Goal: Entertainment & Leisure: Consume media (video, audio)

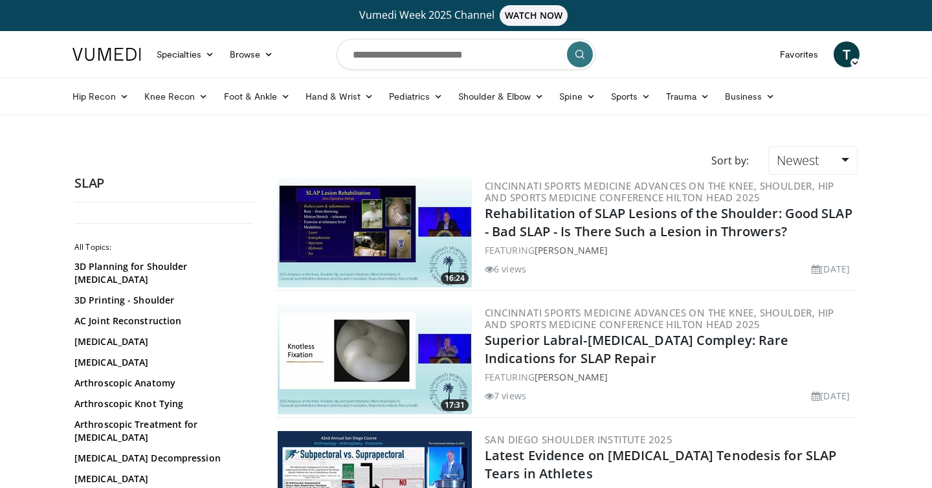
scroll to position [289, 0]
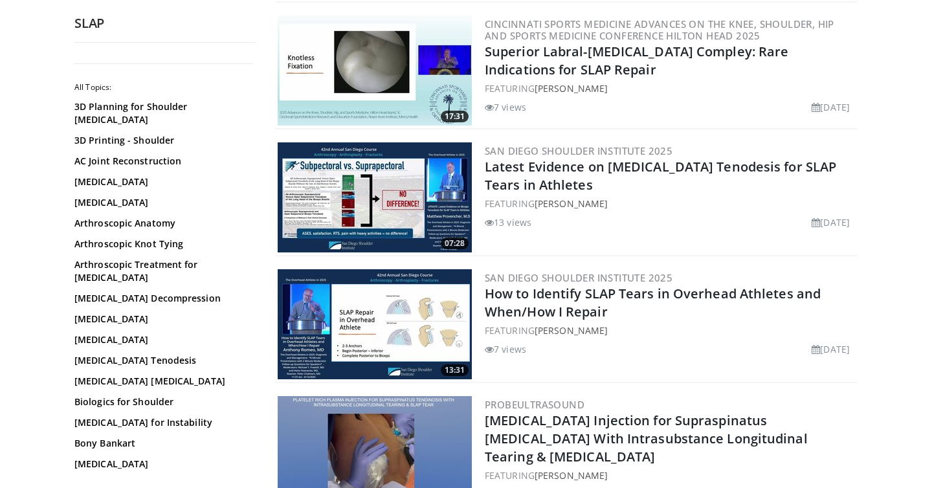
click at [369, 200] on img at bounding box center [375, 197] width 194 height 110
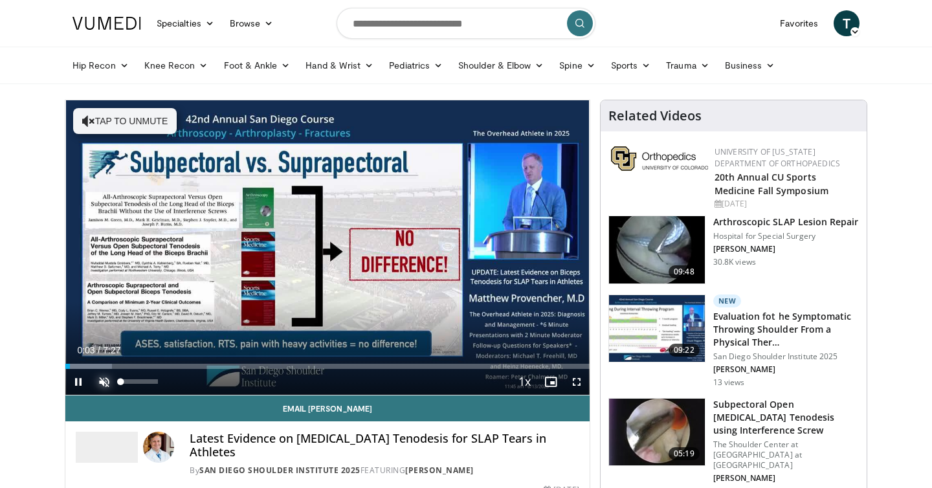
click at [101, 385] on span "Video Player" at bounding box center [104, 382] width 26 height 26
click at [575, 386] on span "Video Player" at bounding box center [577, 382] width 26 height 26
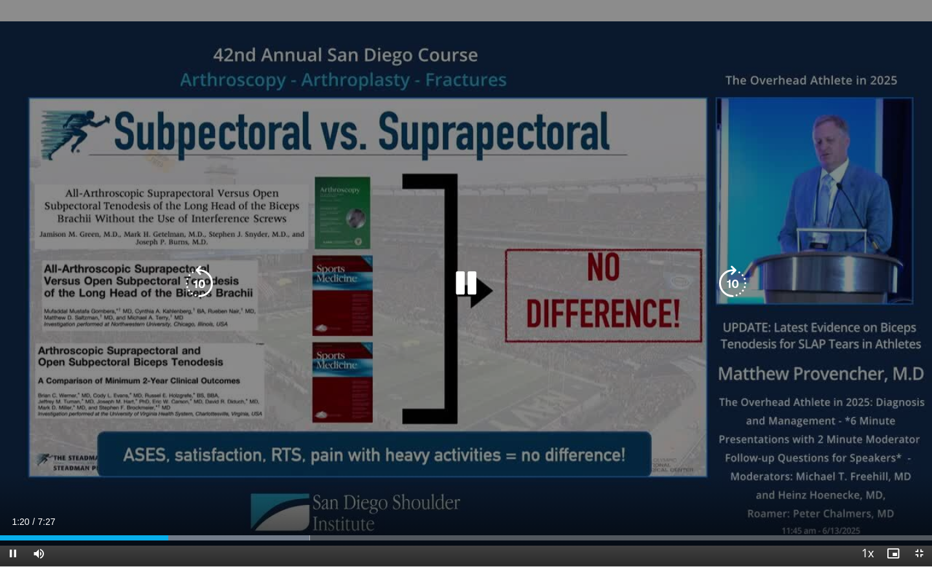
click at [569, 379] on div "10 seconds Tap to unmute" at bounding box center [466, 283] width 932 height 566
click at [522, 423] on div "10 seconds Tap to unmute" at bounding box center [466, 283] width 932 height 566
click at [600, 368] on div "10 seconds Tap to unmute" at bounding box center [466, 283] width 932 height 566
click at [562, 329] on div "10 seconds Tap to unmute" at bounding box center [466, 283] width 932 height 566
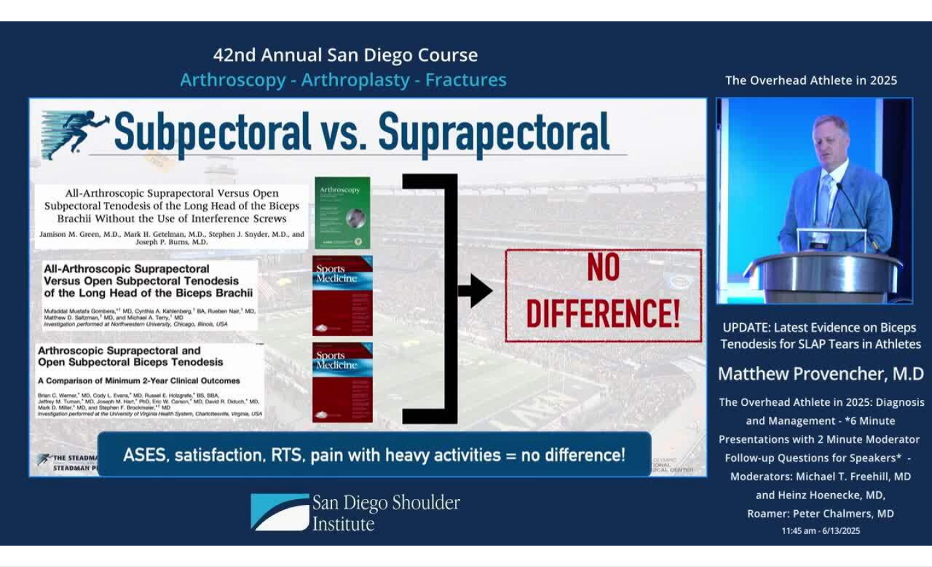
click at [562, 329] on div "10 seconds Tap to unmute" at bounding box center [466, 283] width 932 height 566
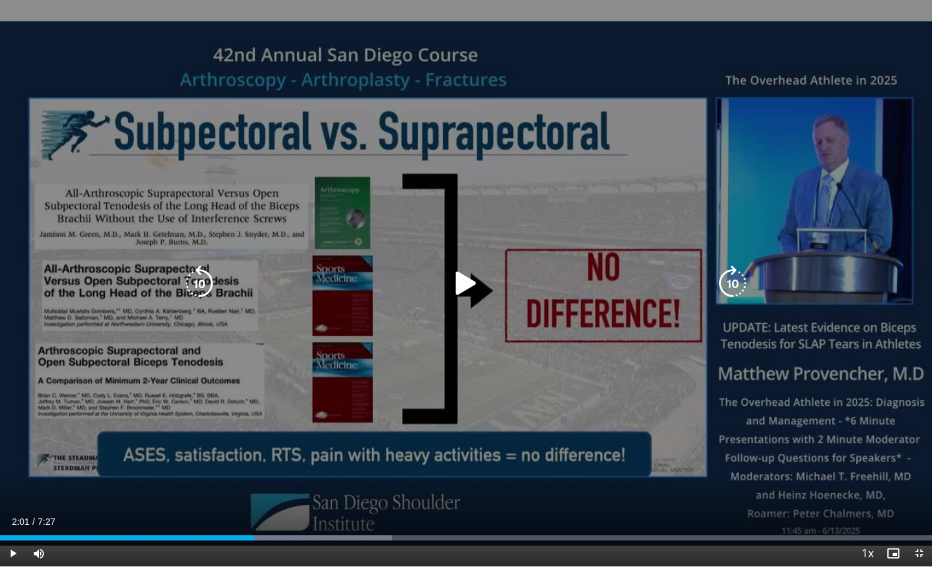
click at [578, 377] on div "10 seconds Tap to unmute" at bounding box center [466, 283] width 932 height 566
click at [531, 371] on div "10 seconds Tap to unmute" at bounding box center [466, 283] width 932 height 566
click at [601, 310] on div "10 seconds Tap to unmute" at bounding box center [466, 283] width 932 height 566
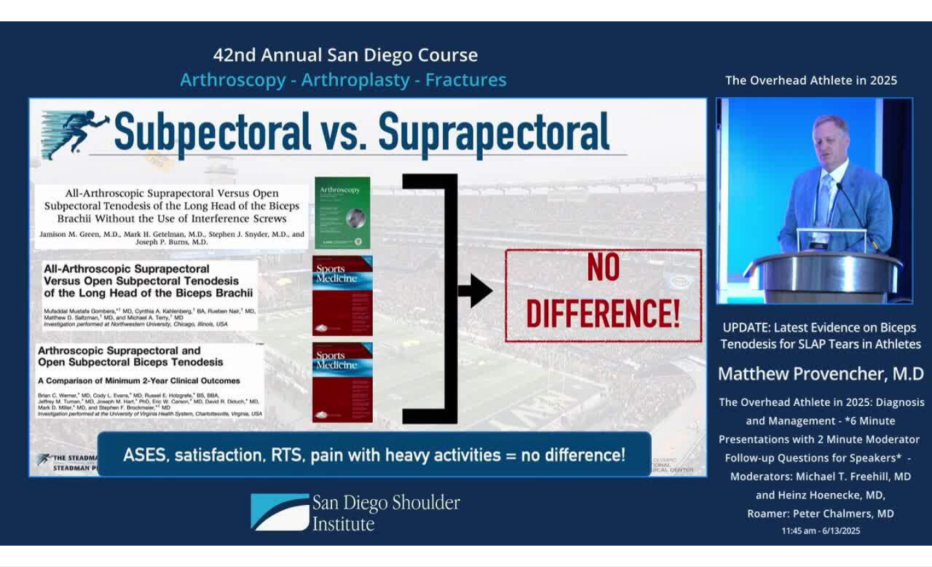
click at [643, 325] on div "10 seconds Tap to unmute" at bounding box center [466, 283] width 932 height 566
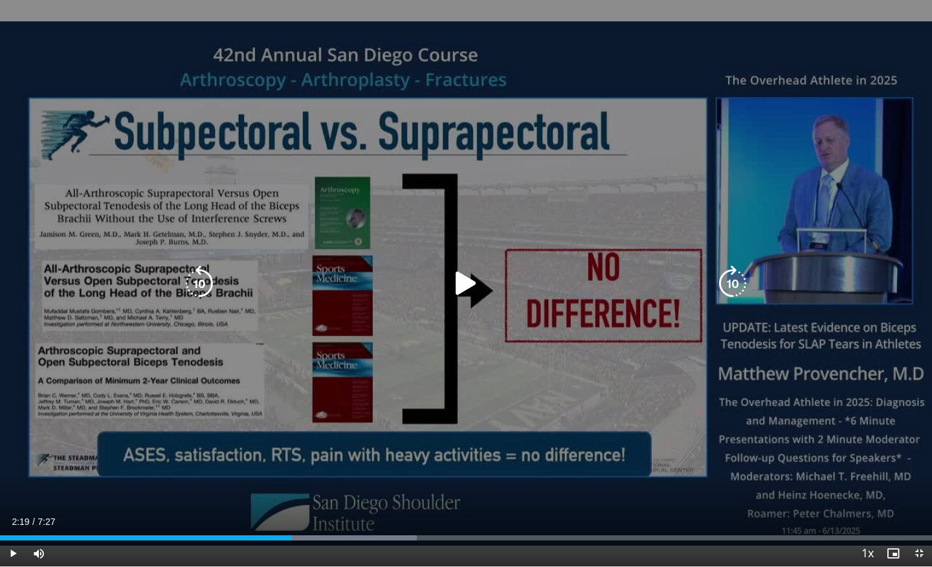
click at [601, 287] on div "Video Player" at bounding box center [465, 284] width 559 height 26
click at [465, 281] on icon "Video Player" at bounding box center [466, 283] width 36 height 36
click at [667, 351] on div "10 seconds Tap to unmute" at bounding box center [466, 283] width 932 height 566
click at [458, 283] on icon "Video Player" at bounding box center [466, 283] width 36 height 36
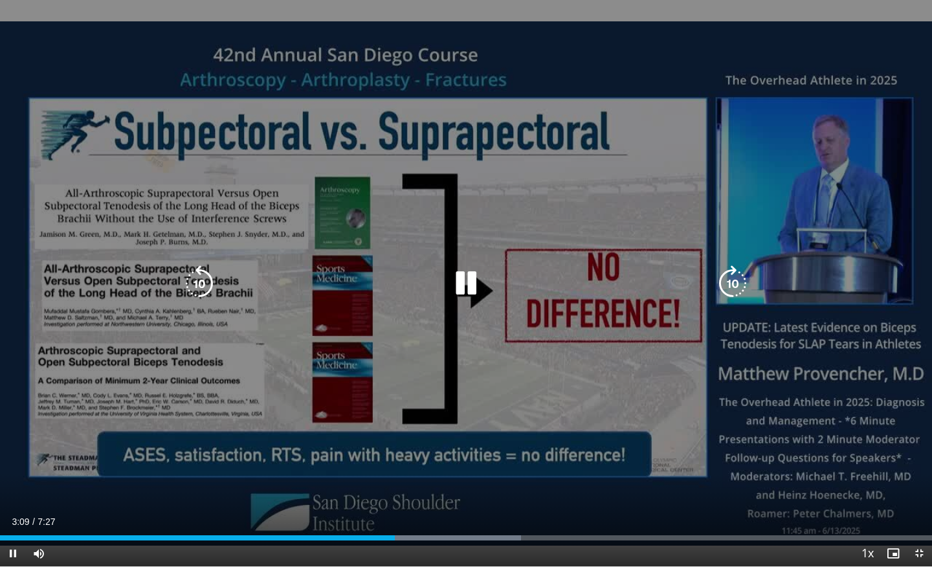
click at [589, 440] on div "10 seconds Tap to unmute" at bounding box center [466, 283] width 932 height 566
click at [628, 245] on div "10 seconds Tap to unmute" at bounding box center [466, 283] width 932 height 566
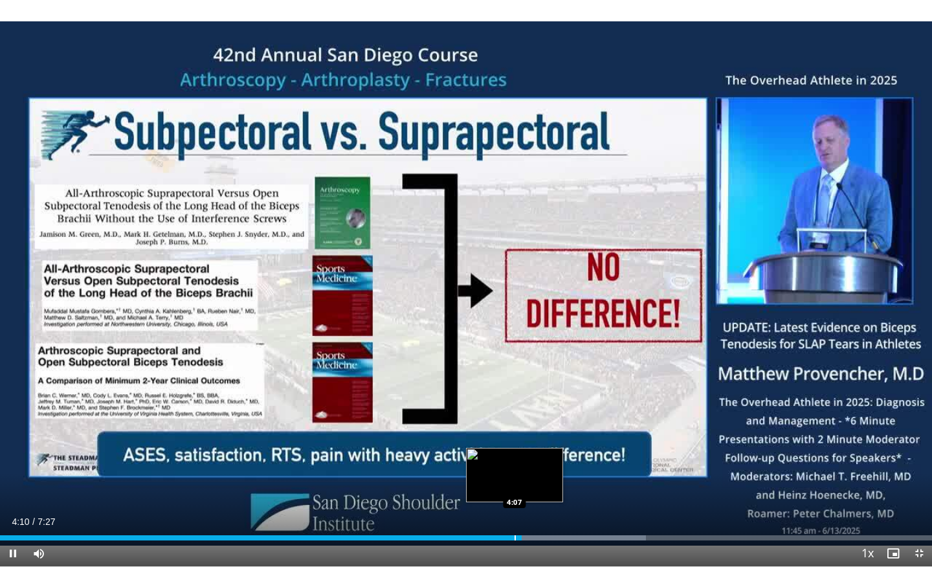
click at [514, 487] on div "Progress Bar" at bounding box center [514, 537] width 1 height 5
click at [500, 487] on div "Progress Bar" at bounding box center [500, 537] width 1 height 5
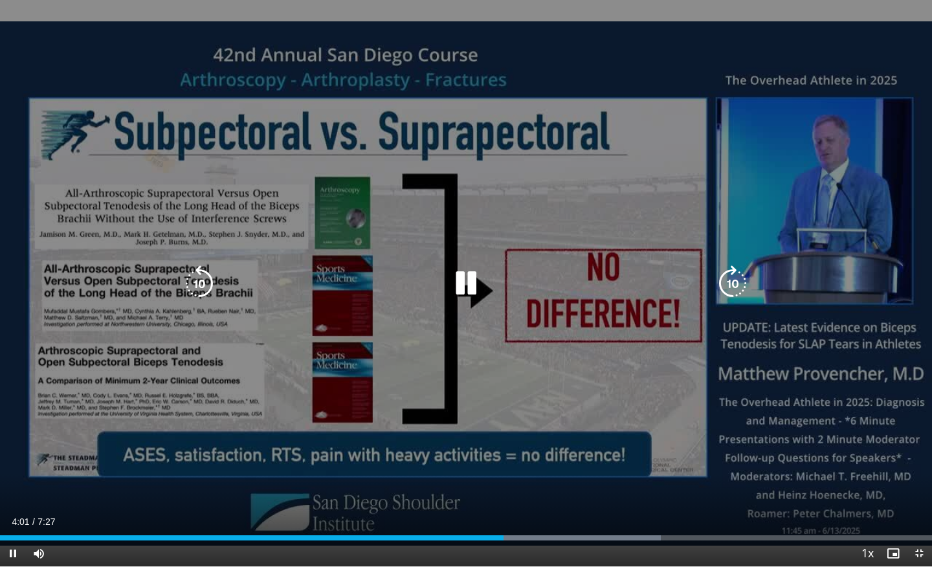
click at [333, 412] on div "10 seconds Tap to unmute" at bounding box center [466, 283] width 932 height 566
click at [582, 363] on div "10 seconds Tap to unmute" at bounding box center [466, 283] width 932 height 566
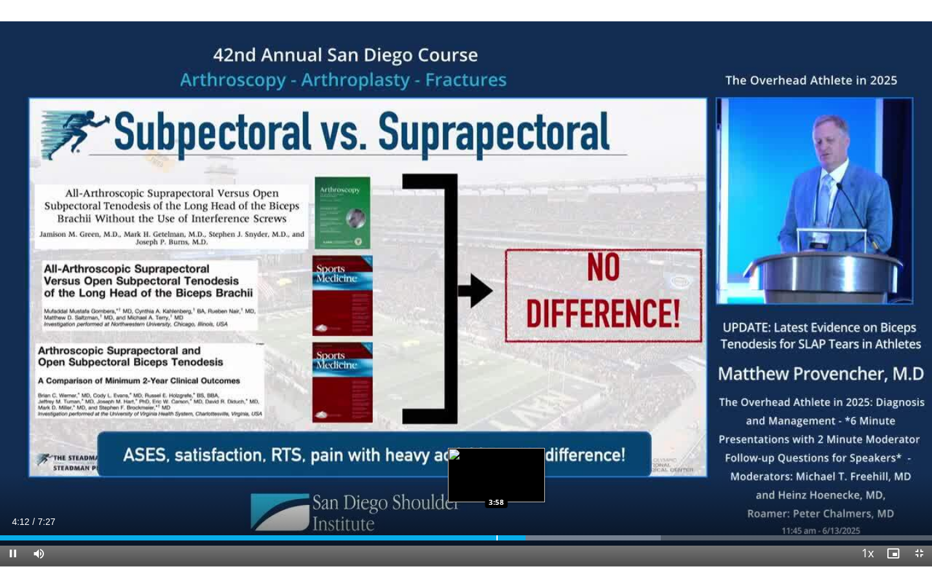
click at [496, 487] on div "Progress Bar" at bounding box center [496, 537] width 1 height 5
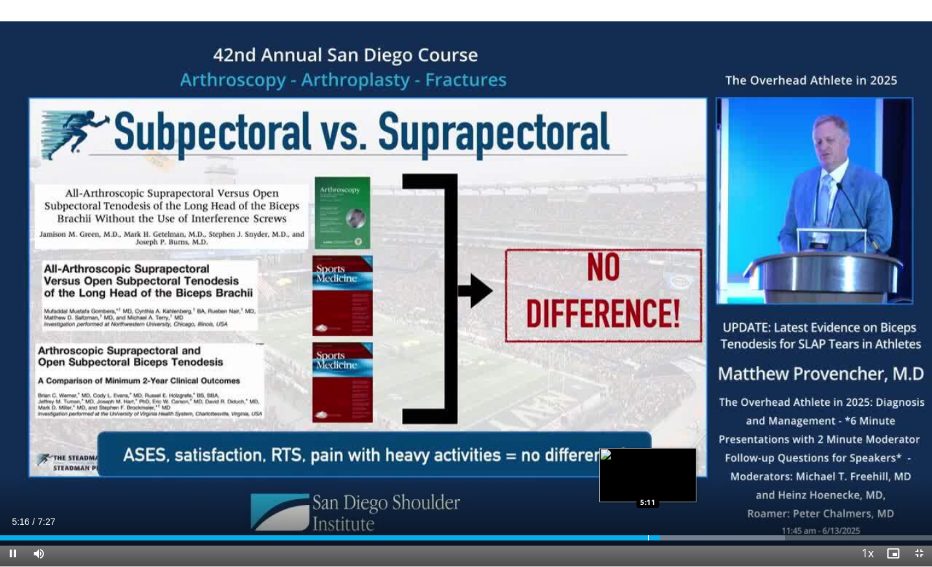
click at [648, 487] on div "Progress Bar" at bounding box center [648, 537] width 1 height 5
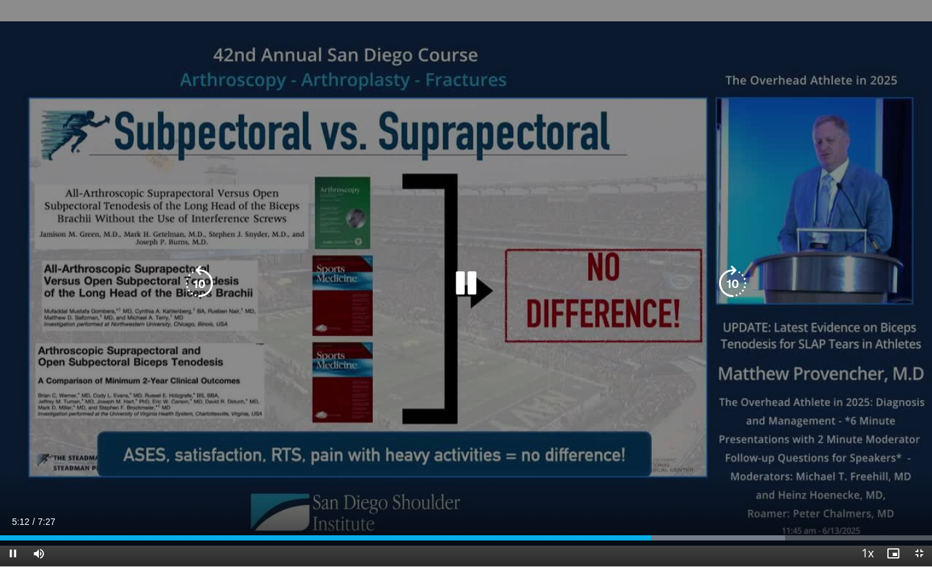
click at [478, 391] on div "10 seconds Tap to unmute" at bounding box center [466, 283] width 932 height 566
click at [467, 280] on icon "Video Player" at bounding box center [466, 283] width 36 height 36
click at [661, 366] on div "10 seconds Tap to unmute" at bounding box center [466, 283] width 932 height 566
click at [575, 218] on div "10 seconds Tap to unmute" at bounding box center [466, 283] width 932 height 566
click at [450, 347] on div "10 seconds Tap to unmute" at bounding box center [466, 283] width 932 height 566
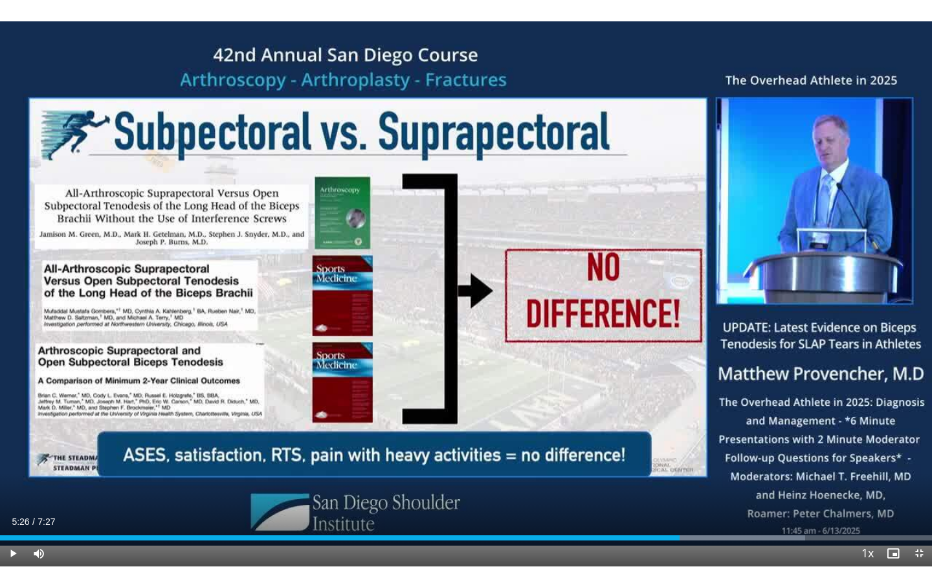
click at [450, 347] on div "10 seconds Tap to unmute" at bounding box center [466, 283] width 932 height 566
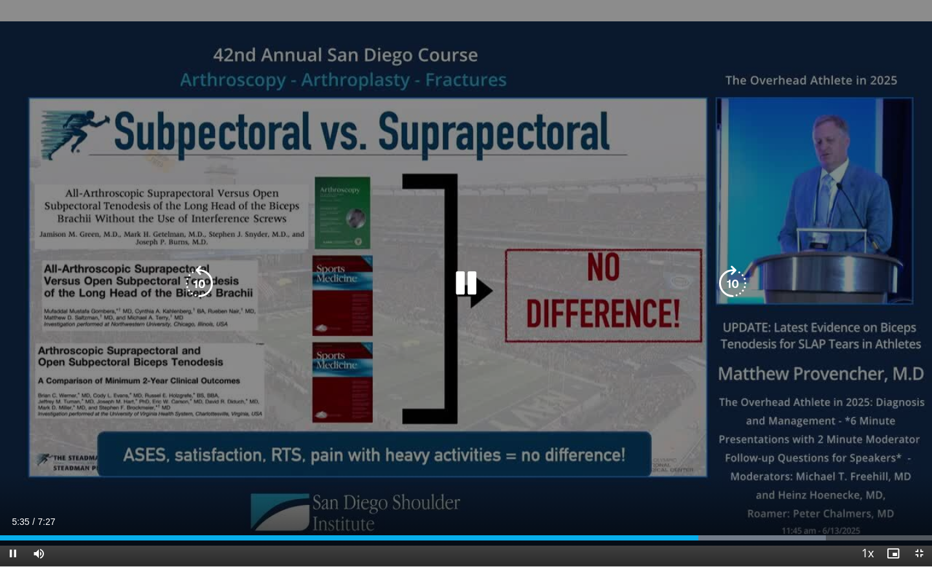
click at [335, 337] on div "10 seconds Tap to unmute" at bounding box center [466, 283] width 932 height 566
click at [390, 348] on div "10 seconds Tap to unmute" at bounding box center [466, 283] width 932 height 566
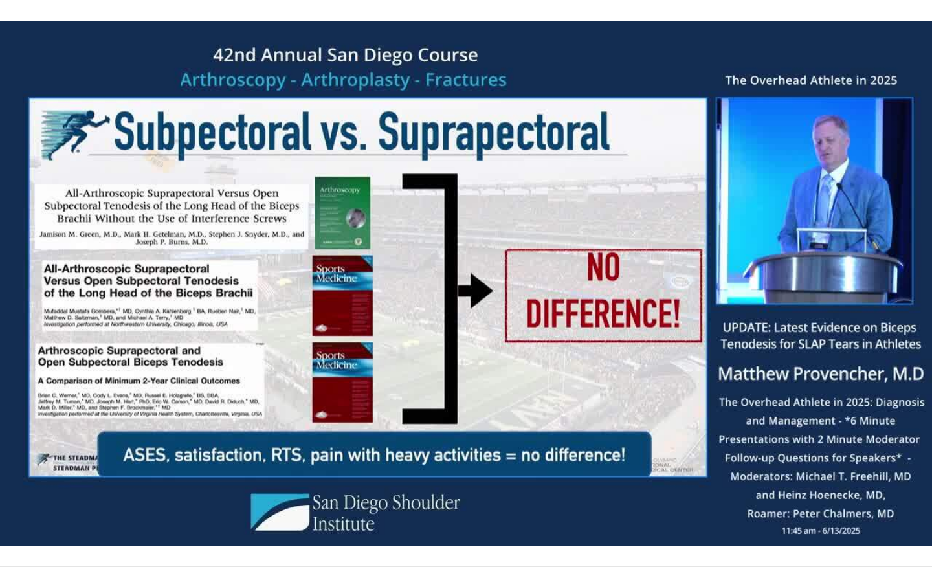
click at [633, 324] on div "10 seconds Tap to unmute" at bounding box center [466, 283] width 932 height 566
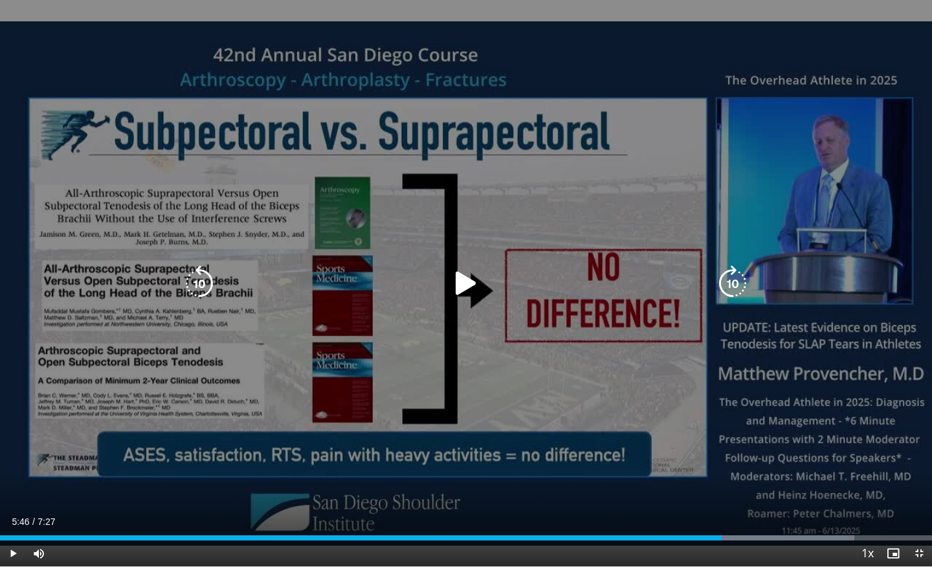
click at [552, 287] on div "Video Player" at bounding box center [465, 284] width 559 height 26
click at [471, 279] on icon "Video Player" at bounding box center [466, 283] width 36 height 36
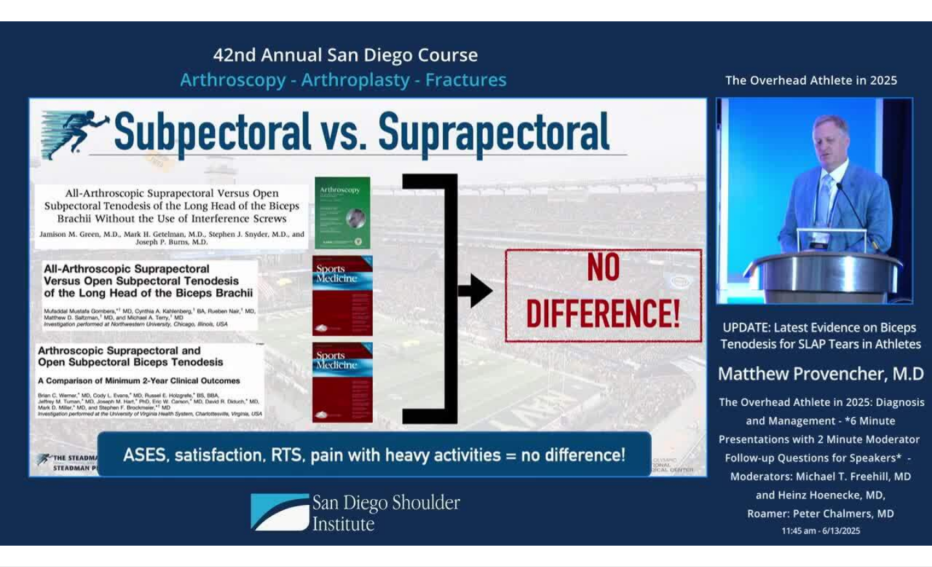
click at [562, 370] on div "10 seconds Tap to unmute" at bounding box center [466, 283] width 932 height 566
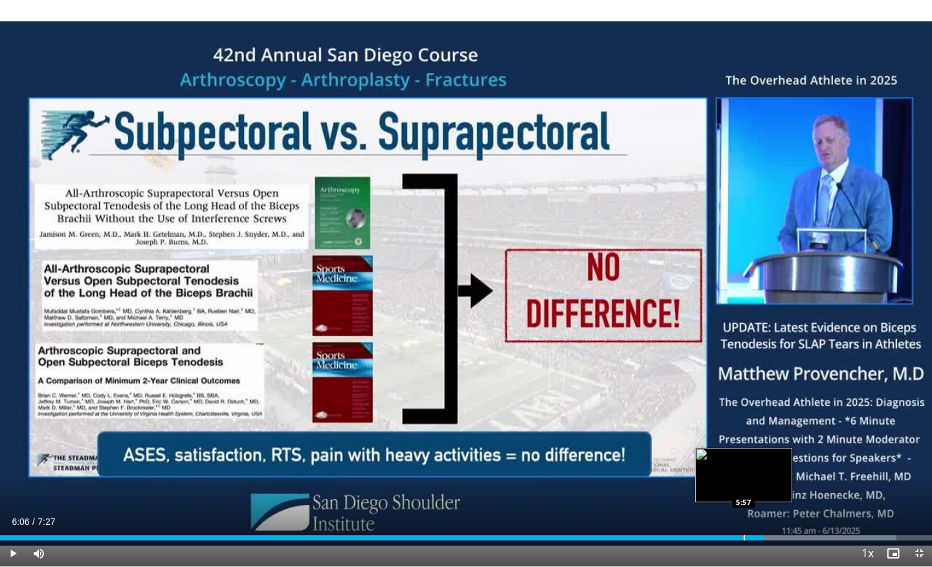
click at [744, 487] on div "Progress Bar" at bounding box center [744, 537] width 1 height 5
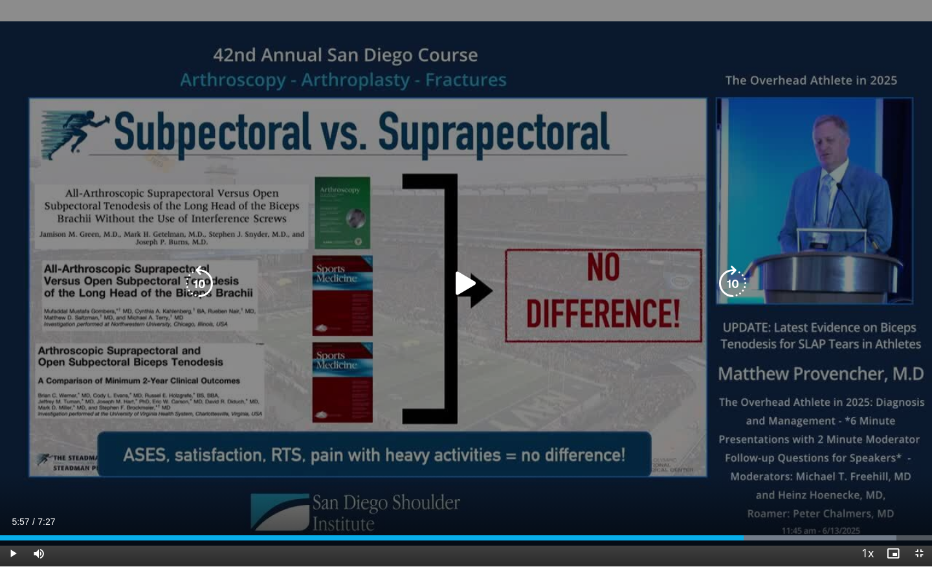
click at [572, 375] on div "10 seconds Tap to unmute" at bounding box center [466, 283] width 932 height 566
click at [462, 384] on div "10 seconds Tap to unmute" at bounding box center [466, 283] width 932 height 566
click at [456, 289] on icon "Video Player" at bounding box center [466, 283] width 36 height 36
click at [663, 386] on div "10 seconds Tap to unmute" at bounding box center [466, 283] width 932 height 566
click at [457, 285] on icon "Video Player" at bounding box center [466, 283] width 36 height 36
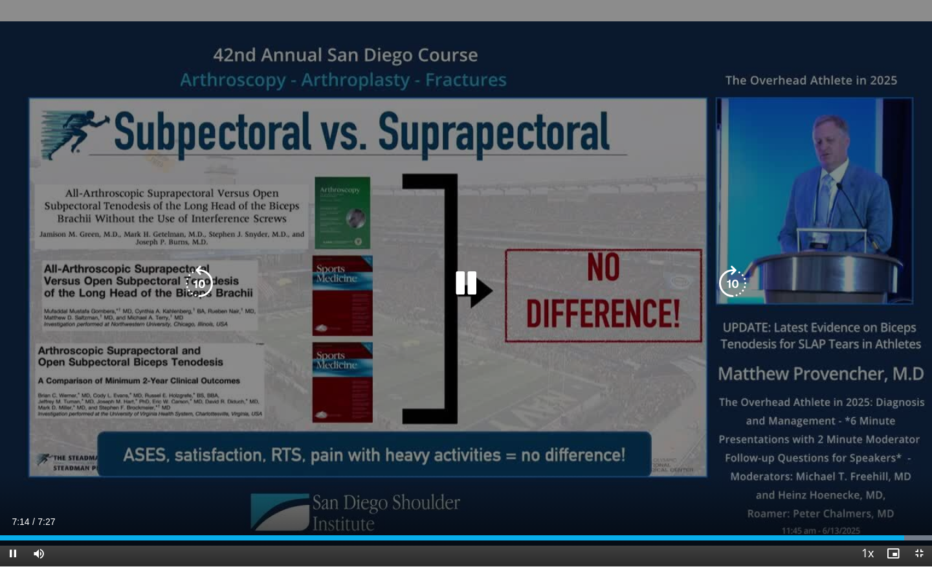
click at [495, 402] on div "10 seconds Tap to unmute" at bounding box center [466, 283] width 932 height 566
click at [458, 280] on icon "Video Player" at bounding box center [466, 283] width 36 height 36
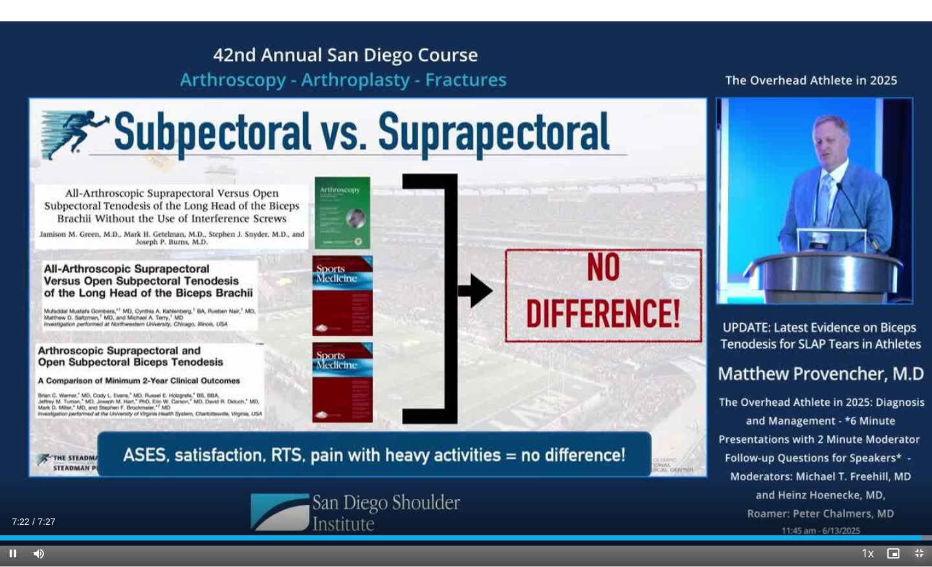
click at [922, 487] on span "Video Player" at bounding box center [919, 553] width 26 height 26
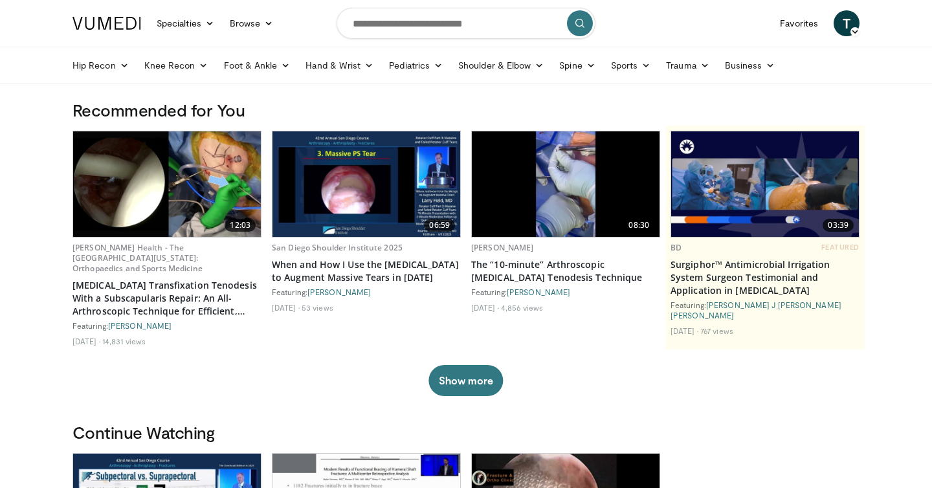
click at [604, 134] on img at bounding box center [566, 183] width 188 height 105
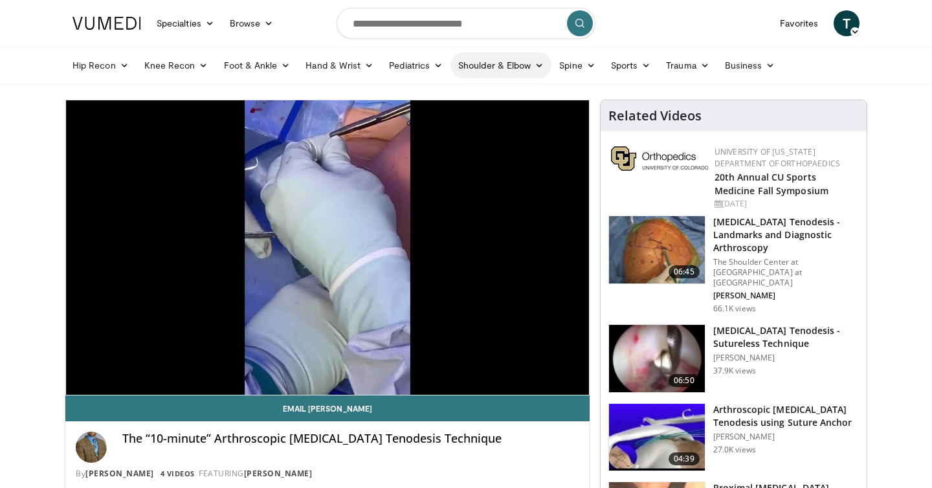
click at [487, 67] on link "Shoulder & Elbow" at bounding box center [500, 65] width 101 height 26
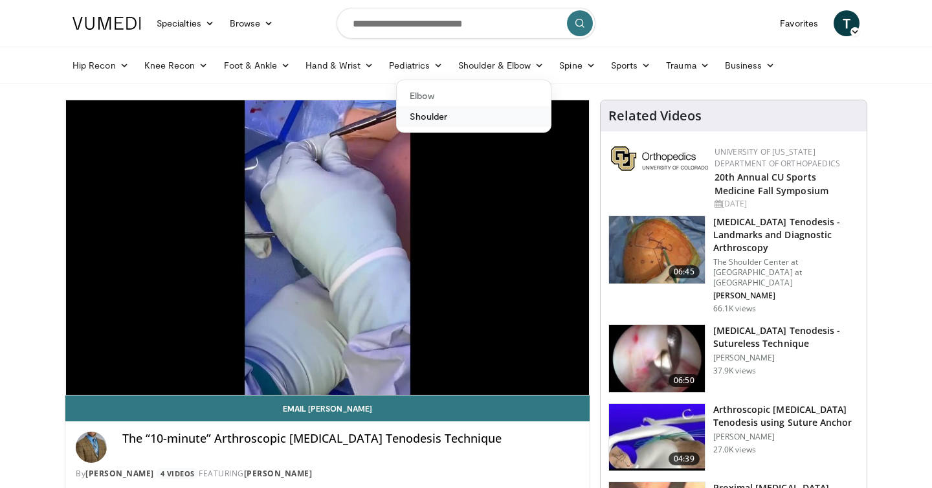
click at [435, 115] on link "Shoulder" at bounding box center [474, 116] width 154 height 21
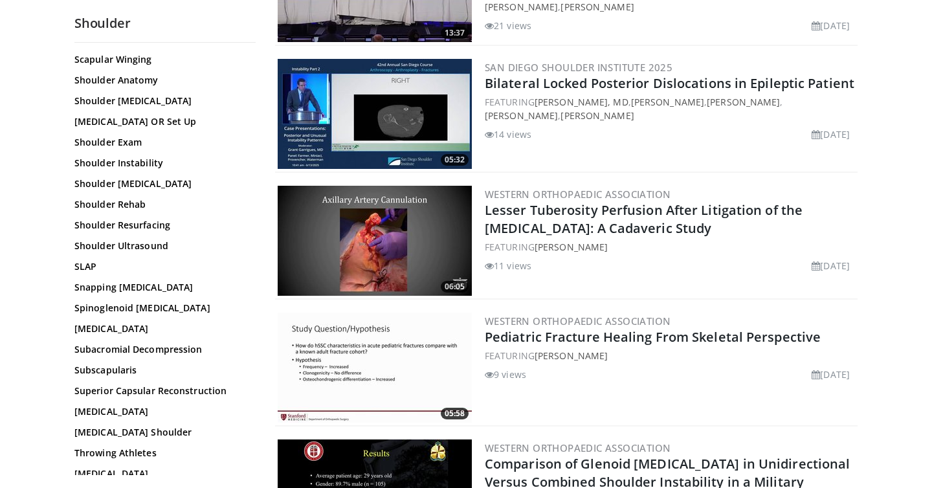
scroll to position [872, 0]
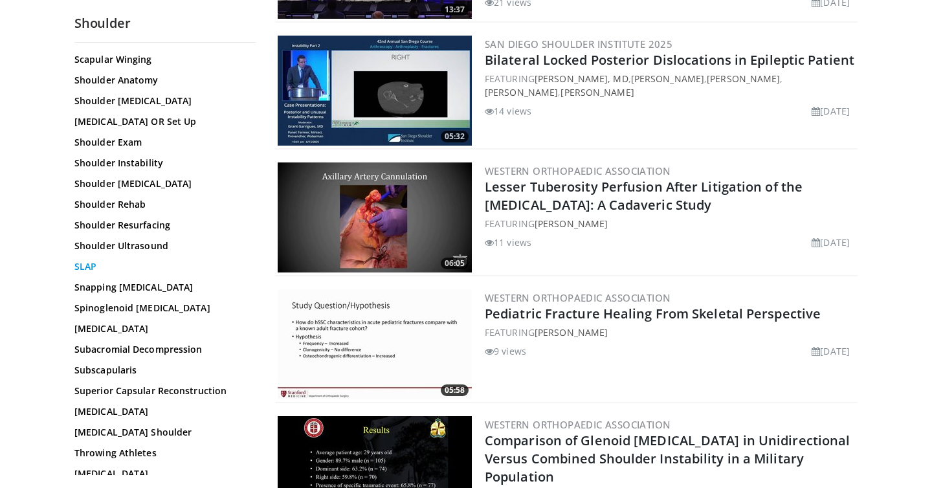
click at [89, 260] on link "SLAP" at bounding box center [161, 266] width 175 height 13
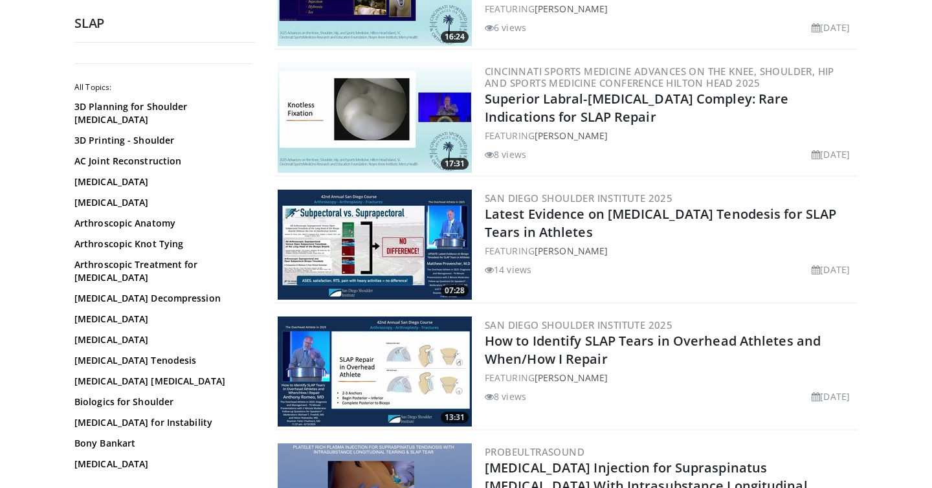
scroll to position [212, 0]
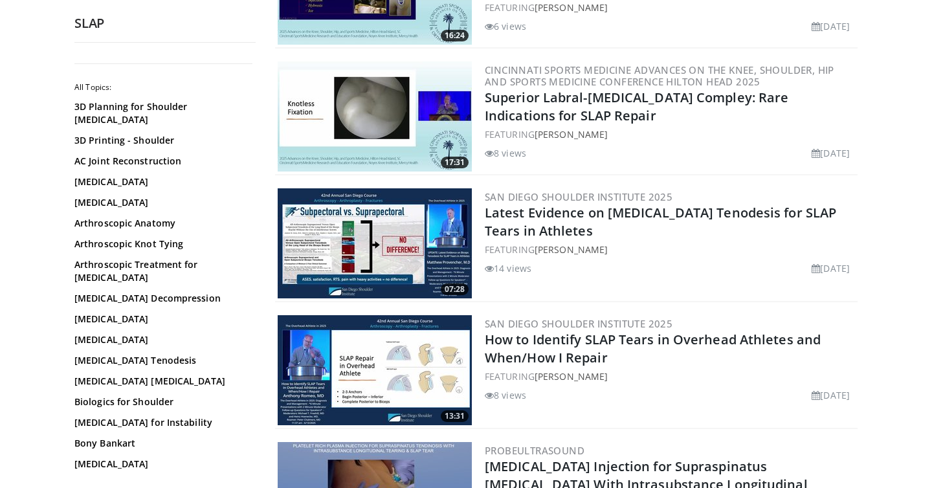
click at [391, 365] on img at bounding box center [375, 370] width 194 height 110
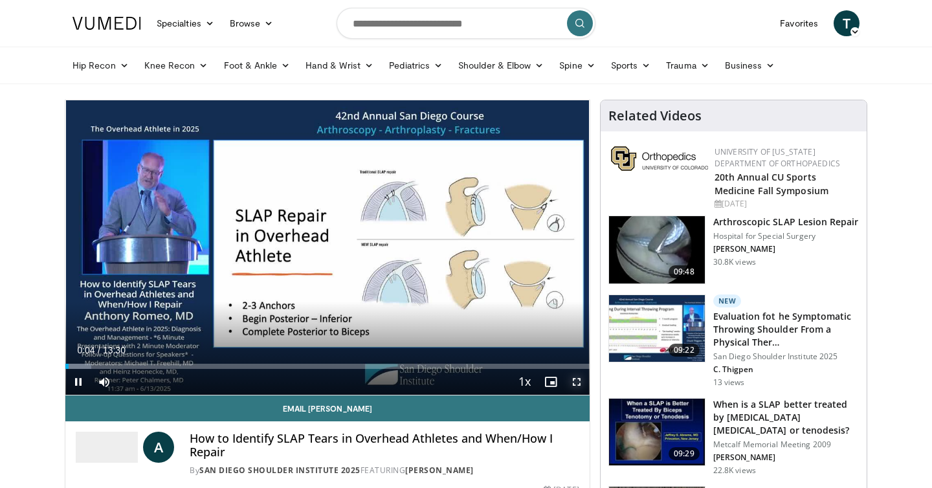
click at [580, 380] on span "Video Player" at bounding box center [577, 382] width 26 height 26
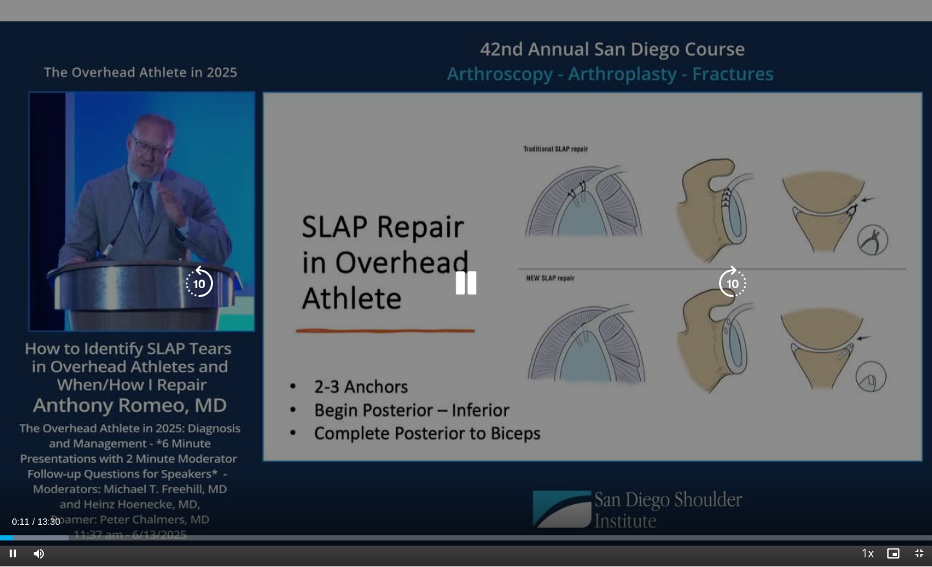
click at [865, 157] on div "10 seconds Tap to unmute" at bounding box center [466, 283] width 932 height 566
